Goal: Find specific page/section: Find specific page/section

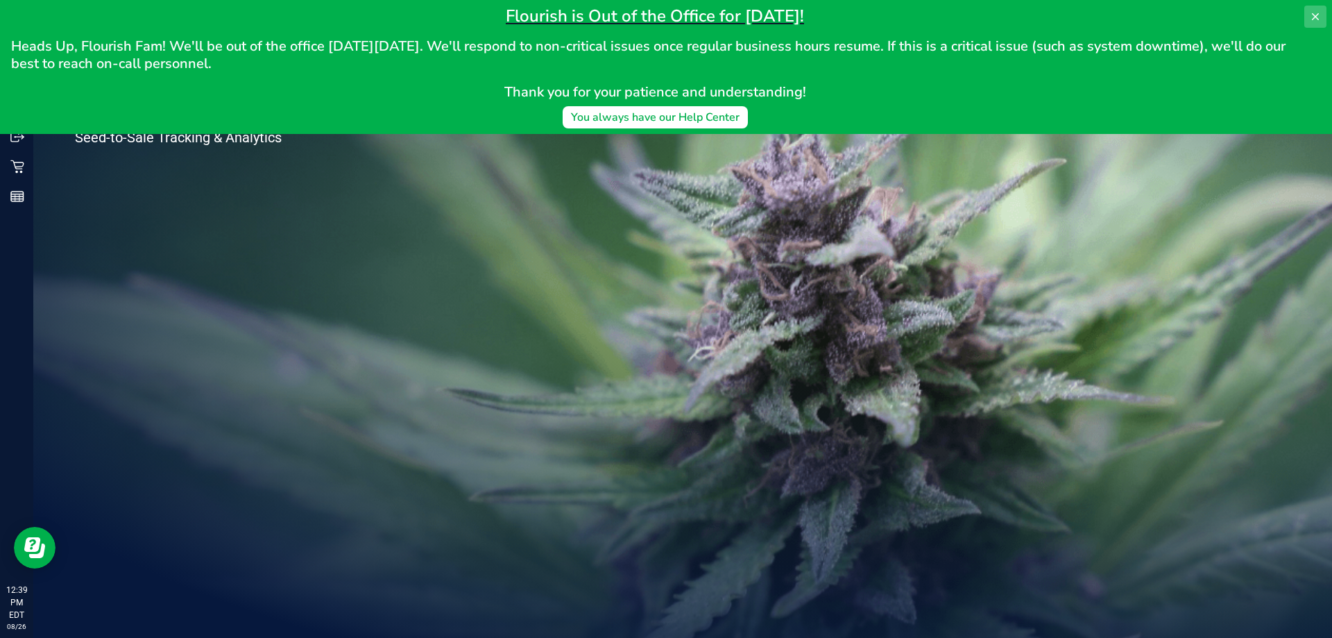
click at [1315, 17] on icon at bounding box center [1315, 16] width 7 height 7
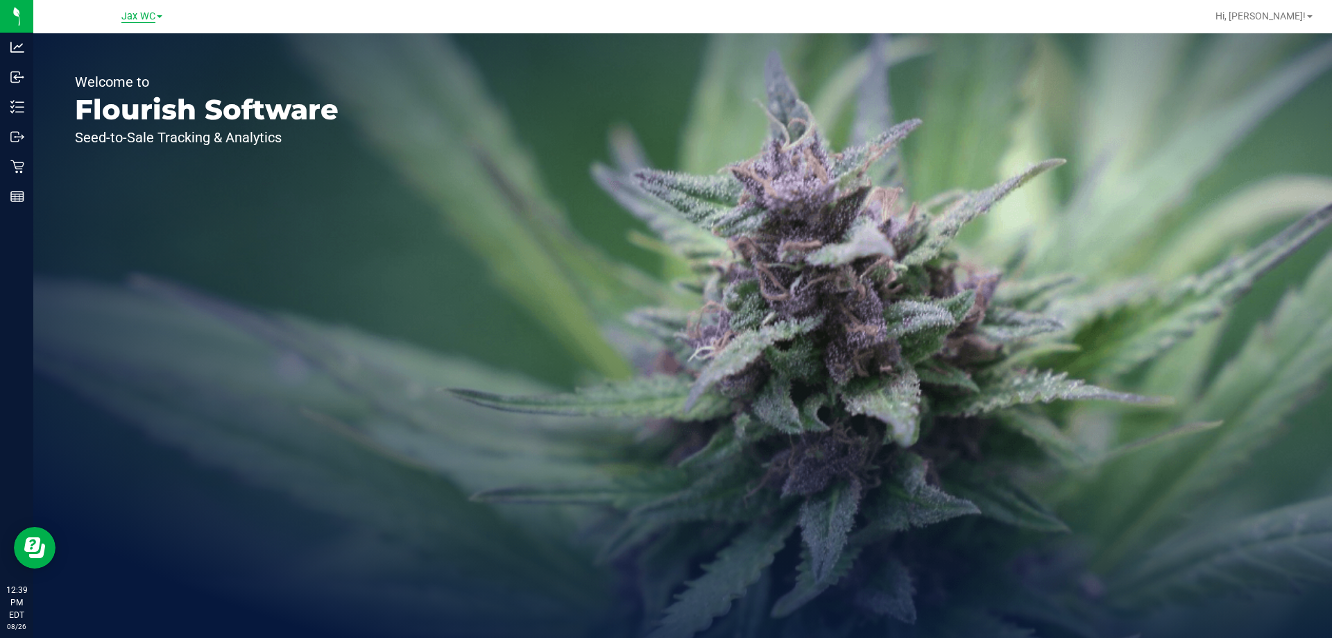
click at [150, 13] on span "Jax WC" at bounding box center [138, 16] width 34 height 12
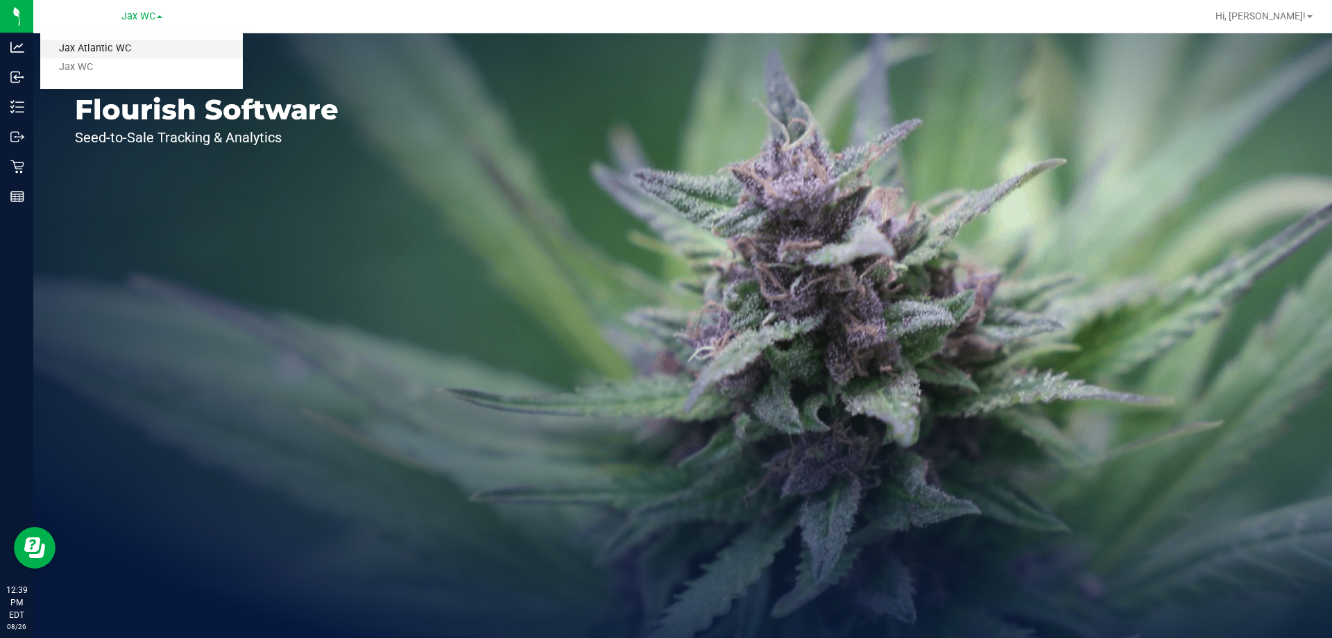
click at [141, 51] on link "Jax Atlantic WC" at bounding box center [141, 49] width 203 height 19
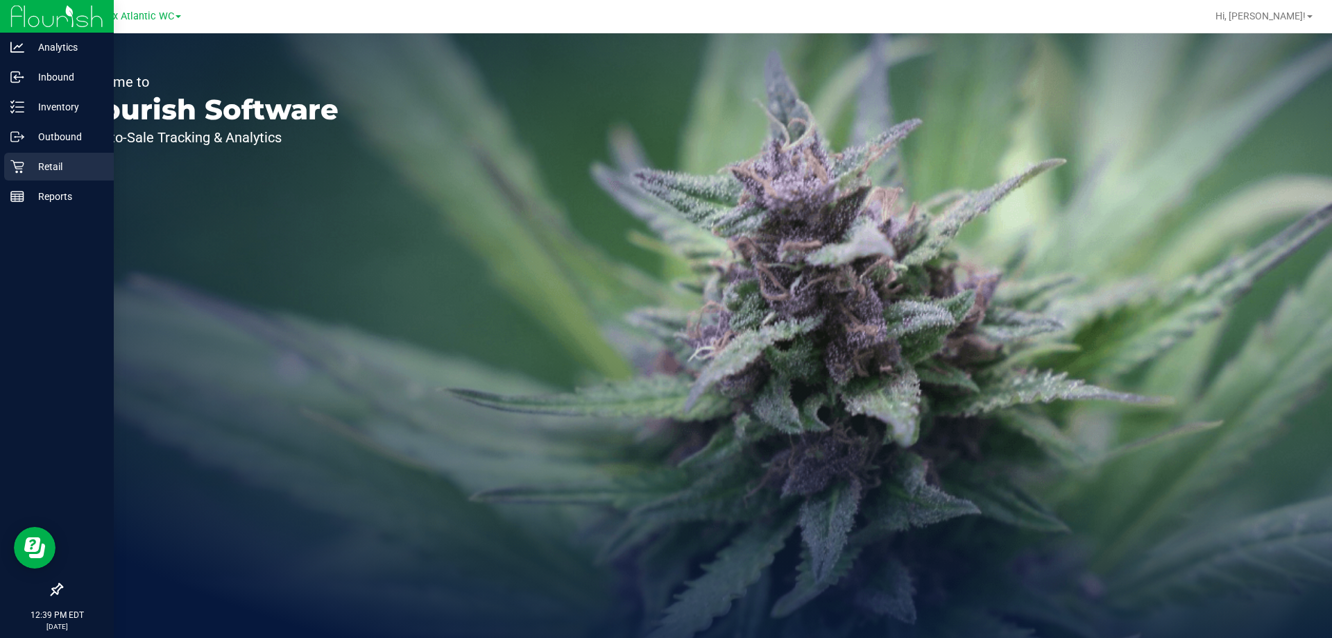
click at [17, 162] on icon at bounding box center [16, 166] width 13 height 13
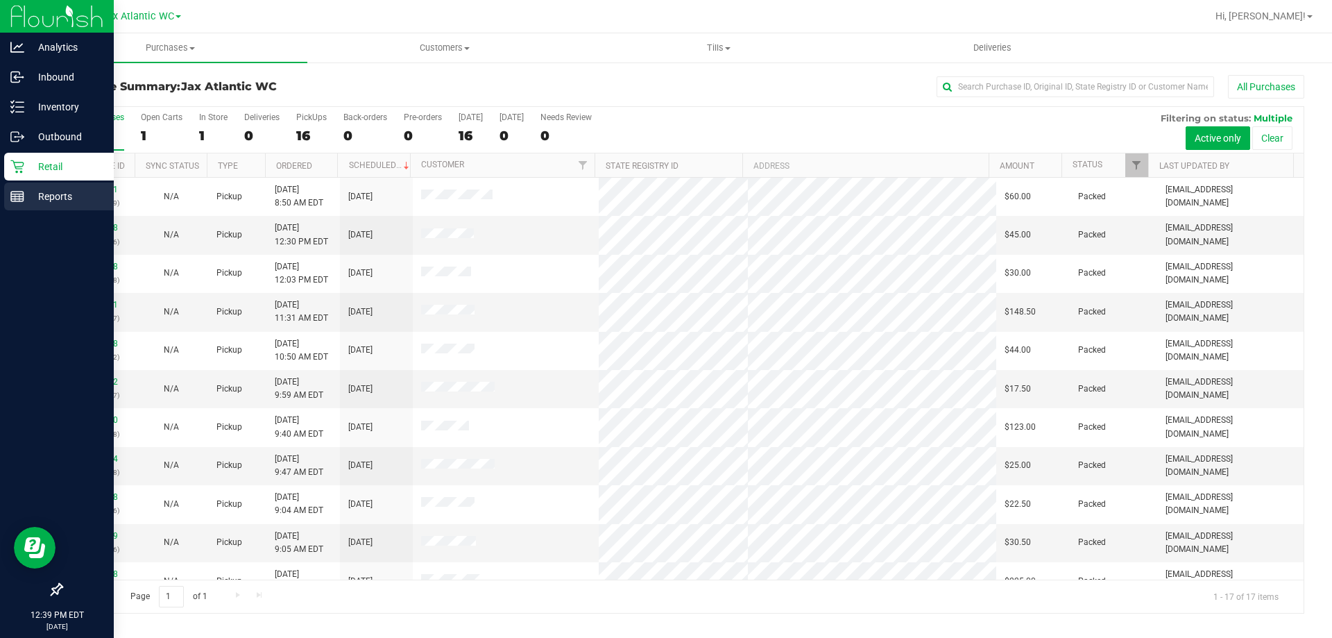
click at [53, 202] on p "Reports" at bounding box center [65, 196] width 83 height 17
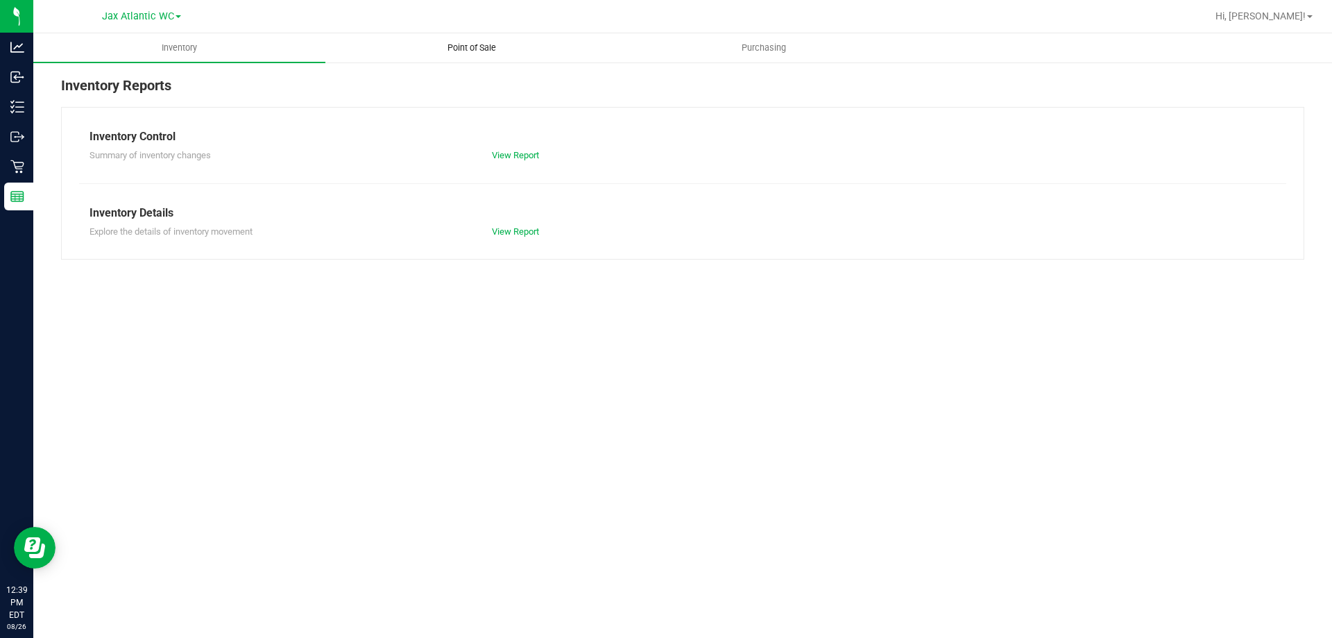
click at [484, 48] on span "Point of Sale" at bounding box center [472, 48] width 86 height 12
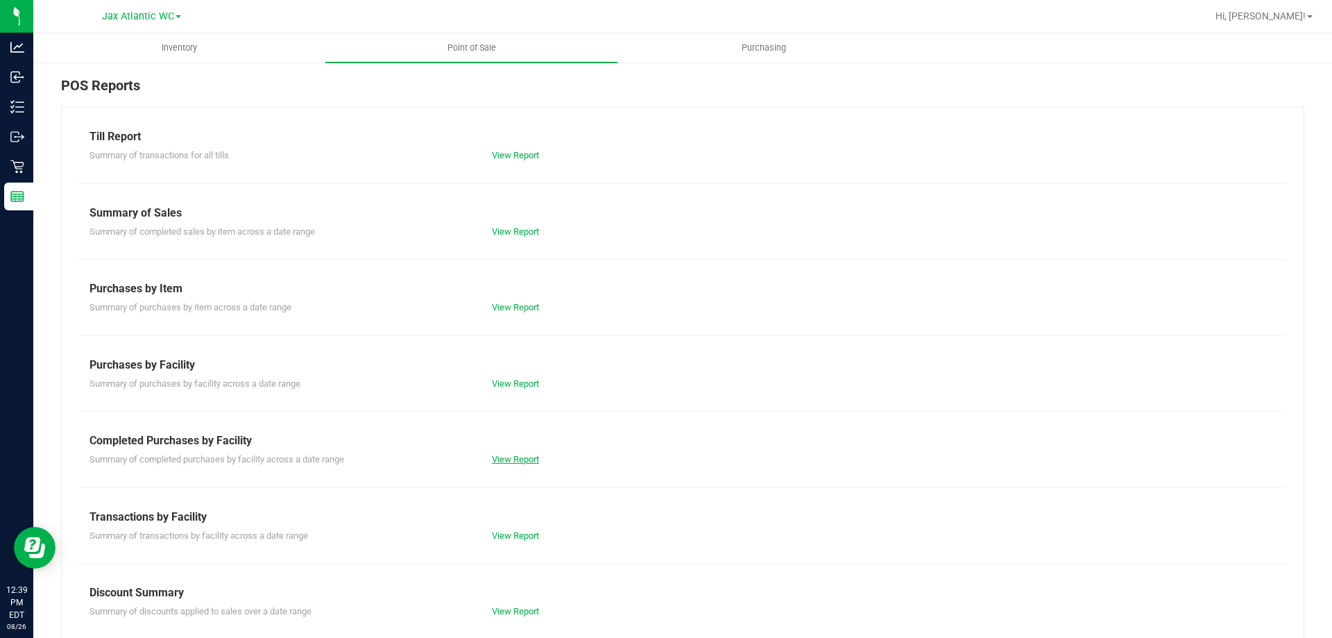
click at [522, 459] on link "View Report" at bounding box center [515, 459] width 47 height 10
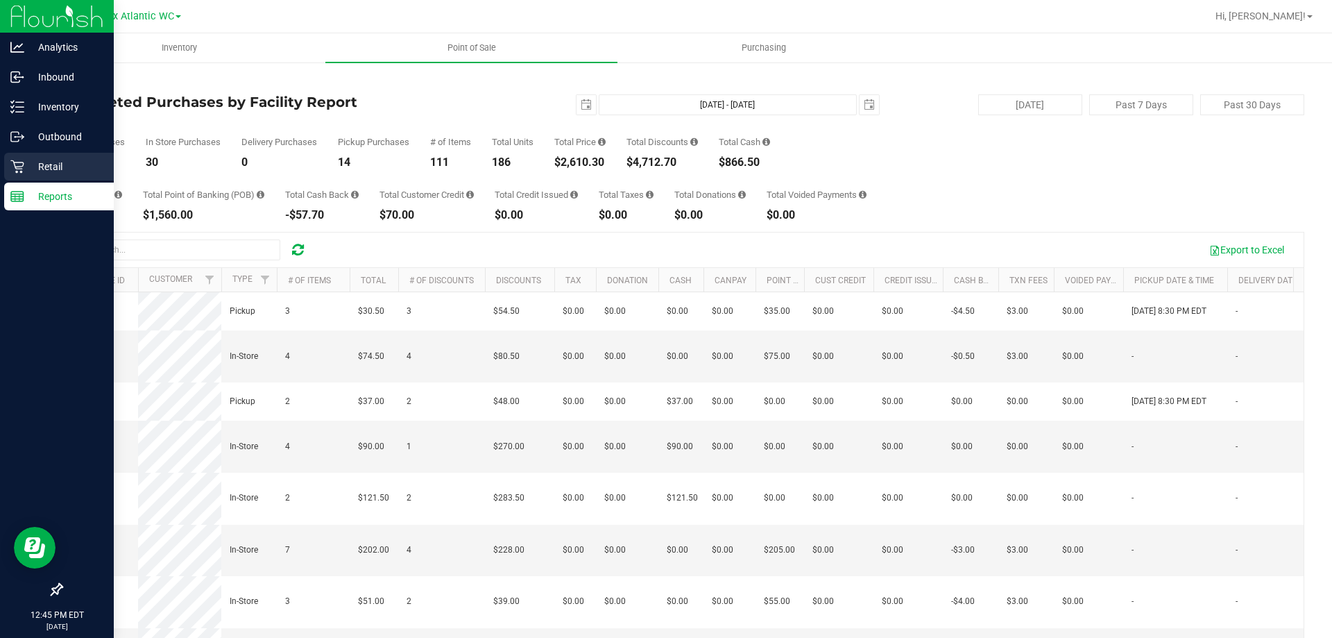
click at [44, 166] on p "Retail" at bounding box center [65, 166] width 83 height 17
